Goal: Use online tool/utility

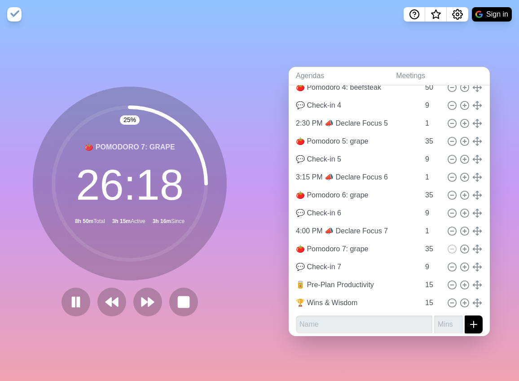
scroll to position [344, 0]
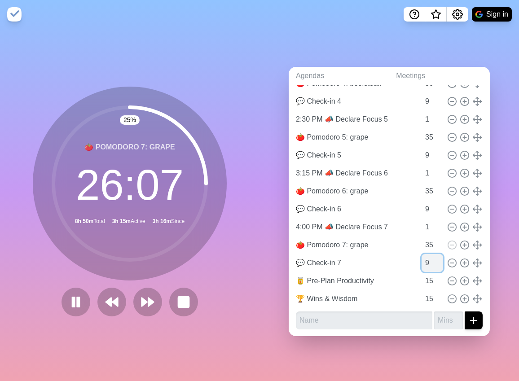
click at [422, 261] on input "9" at bounding box center [433, 263] width 22 height 18
type input "4"
click at [422, 278] on input "15" at bounding box center [433, 281] width 22 height 18
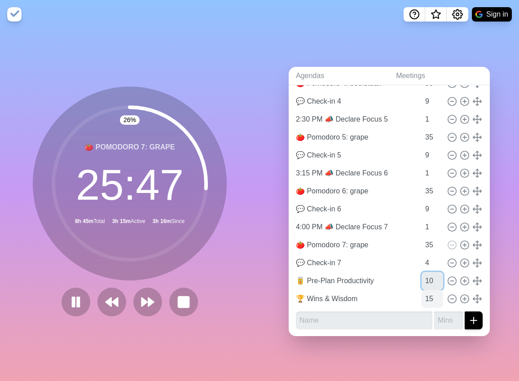
type input "10"
click at [422, 293] on input "15" at bounding box center [433, 299] width 22 height 18
type input "10"
click at [422, 280] on input "10" at bounding box center [433, 281] width 22 height 18
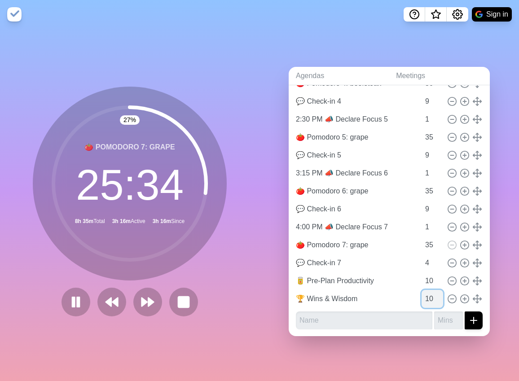
click at [422, 297] on input "10" at bounding box center [433, 299] width 22 height 18
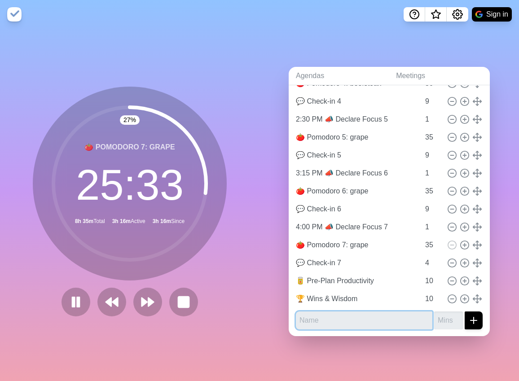
click at [358, 317] on input "text" at bounding box center [364, 321] width 137 height 18
click at [499, 140] on div "Agendas Meetings Back 🍅 JSC Pomodoro Productivity 23 previous block s Pre-meeti…" at bounding box center [390, 205] width 260 height 353
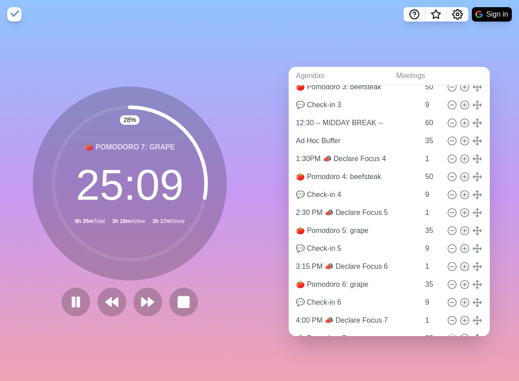
scroll to position [251, 0]
click at [422, 137] on input "35" at bounding box center [433, 141] width 22 height 18
type input "0"
click at [499, 142] on div "Agendas Meetings Back 🍅 JSC Pomodoro Productivity 23 previous block s Pre-meeti…" at bounding box center [390, 205] width 260 height 353
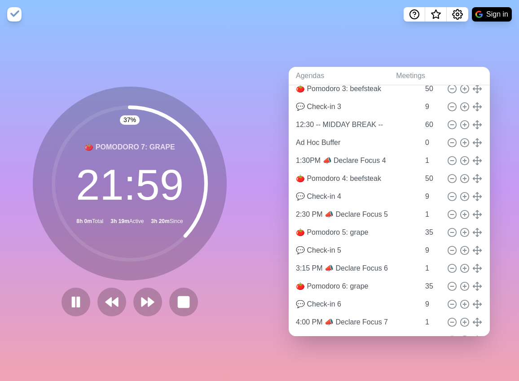
scroll to position [248, 0]
